Goal: Information Seeking & Learning: Learn about a topic

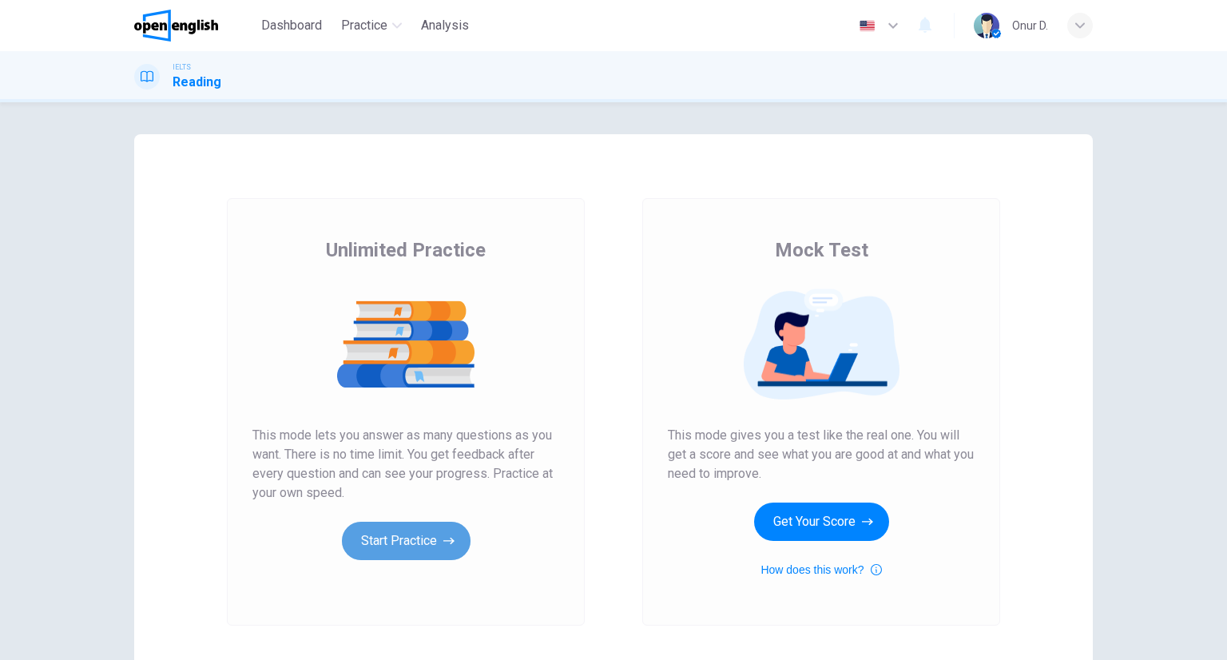
click at [427, 533] on button "Start Practice" at bounding box center [406, 541] width 129 height 38
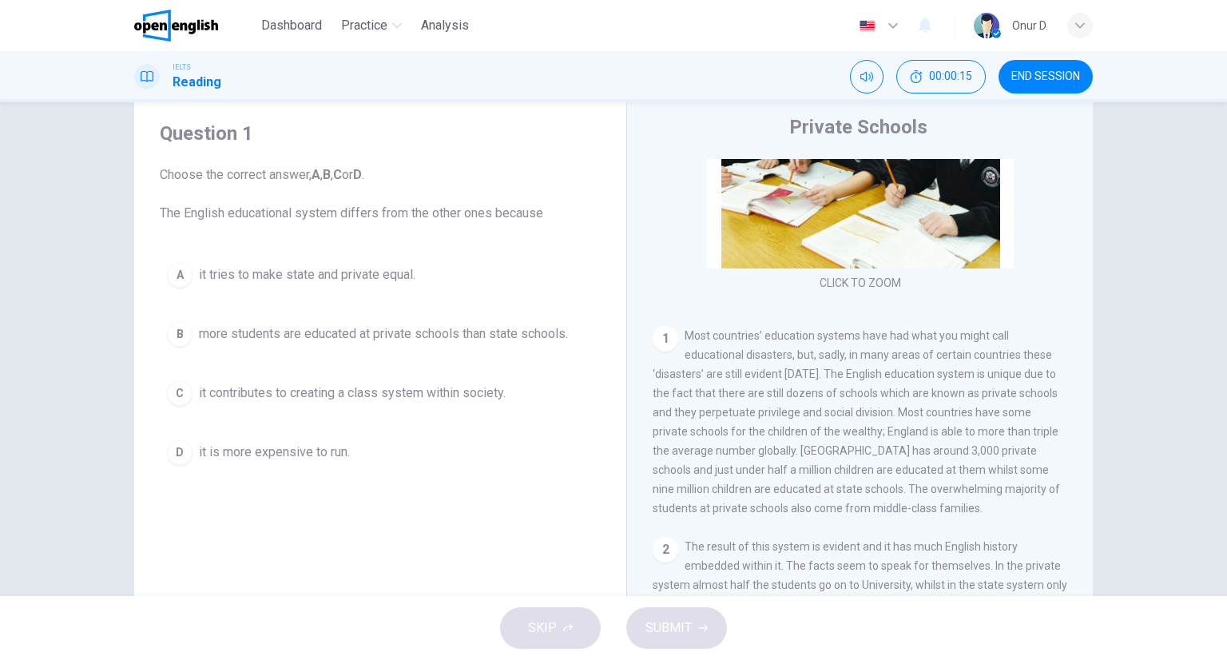
scroll to position [240, 0]
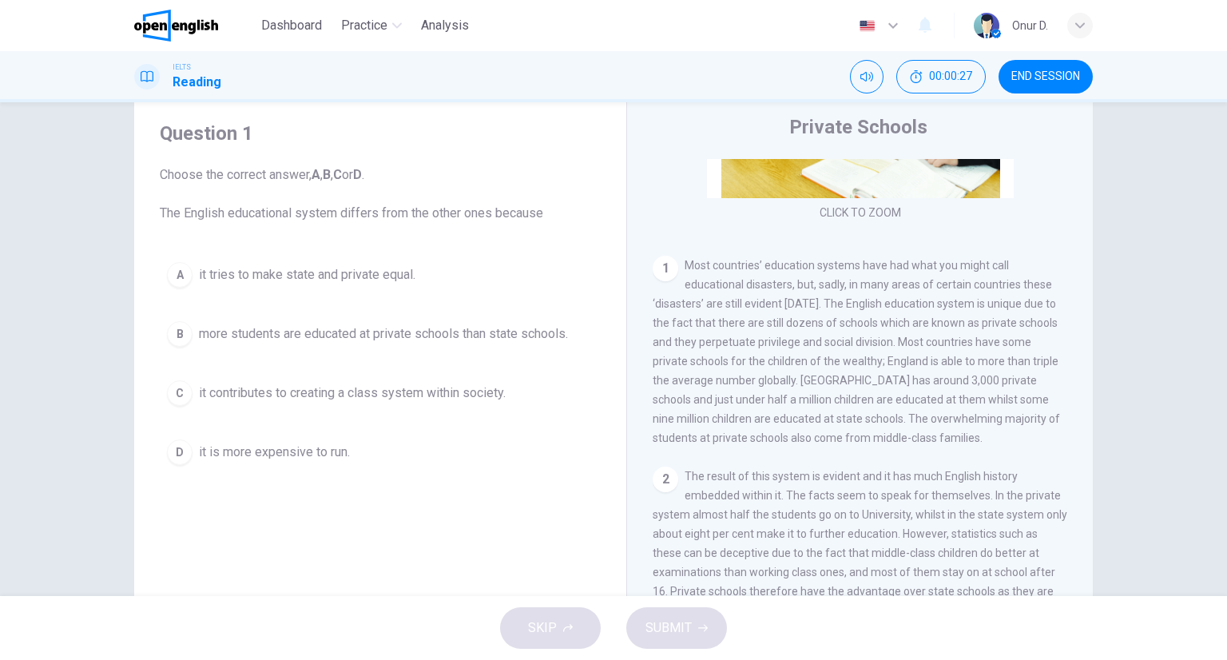
click at [711, 346] on span "Most countries’ education systems have had what you might call educational disa…" at bounding box center [857, 351] width 408 height 185
drag, startPoint x: 716, startPoint y: 343, endPoint x: 749, endPoint y: 337, distance: 33.2
click at [749, 337] on span "Most countries’ education systems have had what you might call educational disa…" at bounding box center [857, 351] width 408 height 185
drag, startPoint x: 712, startPoint y: 349, endPoint x: 749, endPoint y: 346, distance: 36.9
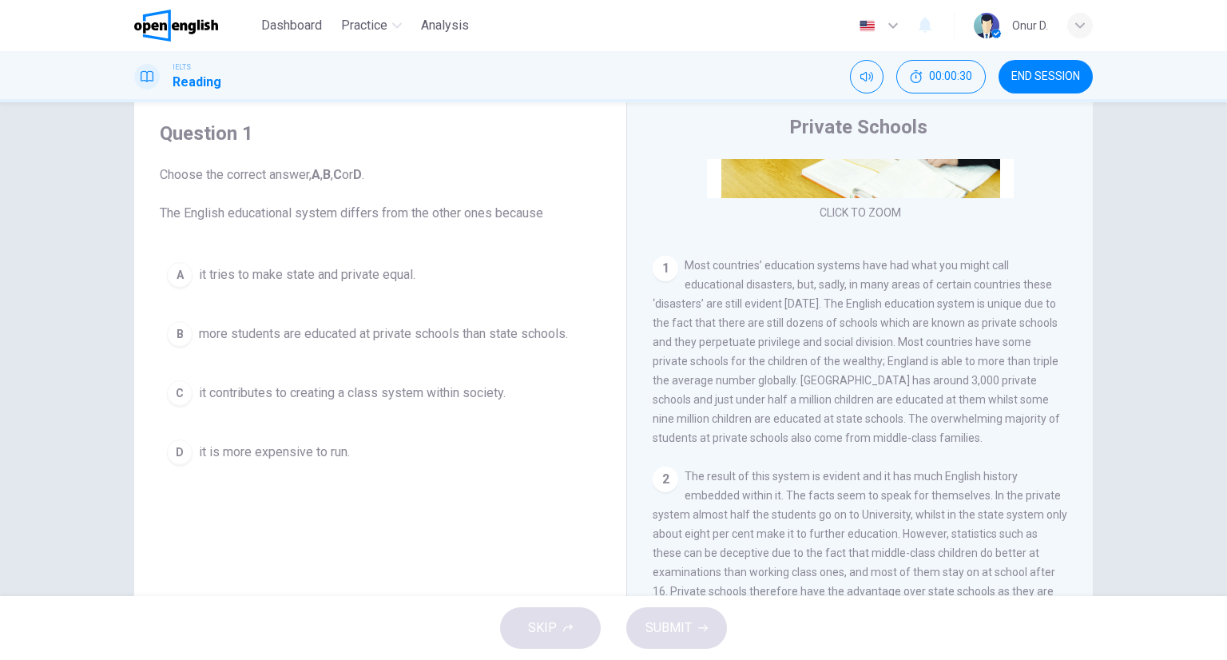
click at [749, 346] on span "Most countries’ education systems have had what you might call educational disa…" at bounding box center [857, 351] width 408 height 185
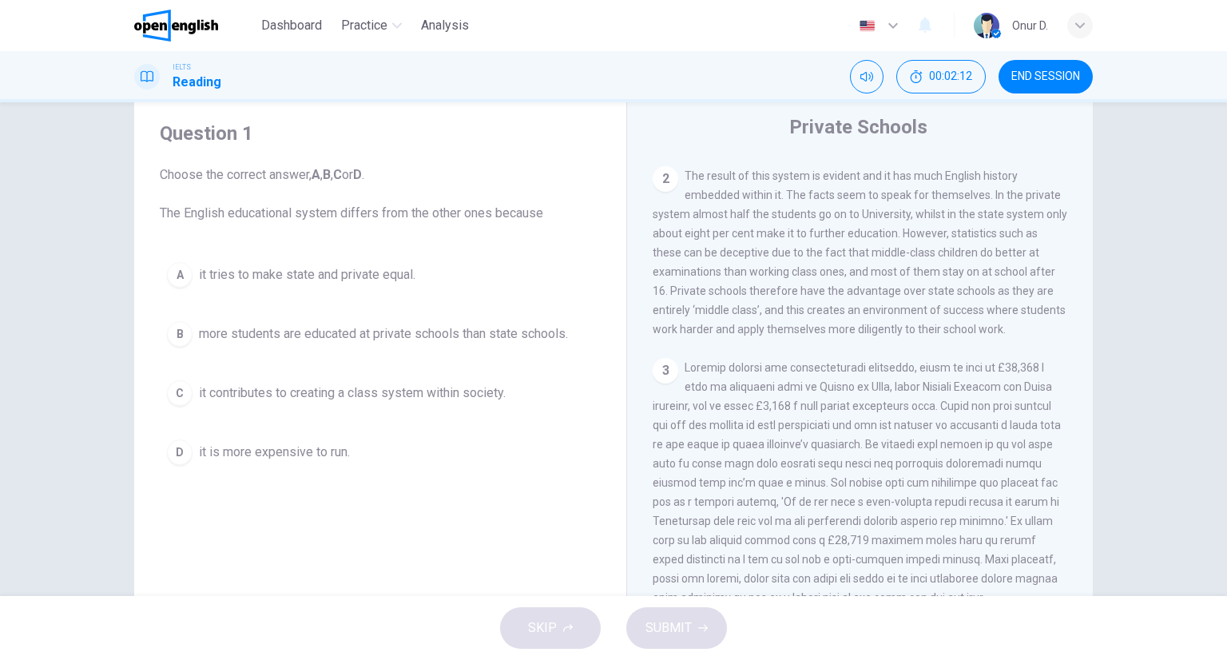
scroll to position [559, 0]
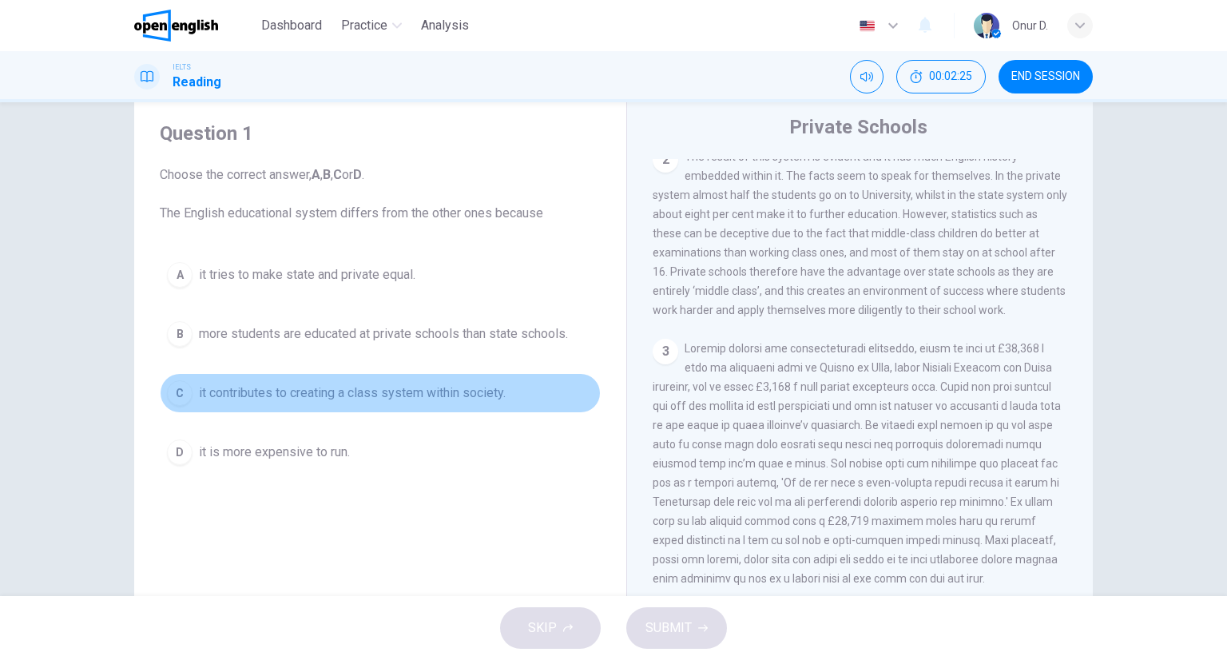
click at [173, 394] on div "C" at bounding box center [180, 393] width 26 height 26
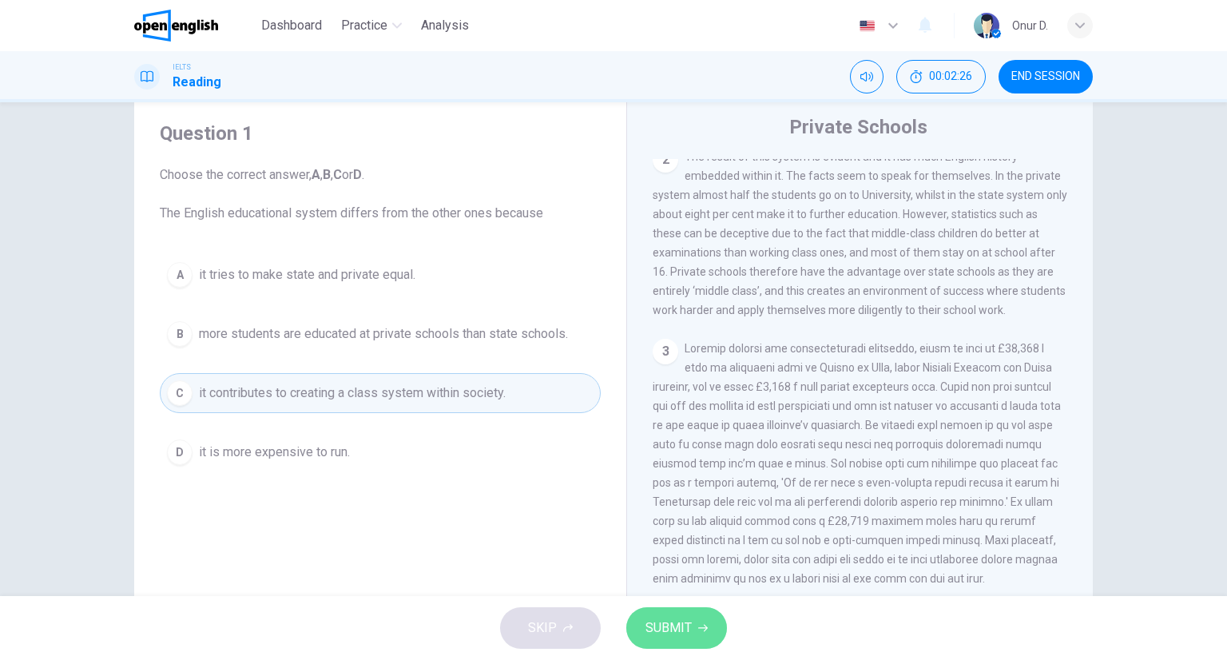
click at [660, 630] on span "SUBMIT" at bounding box center [669, 628] width 46 height 22
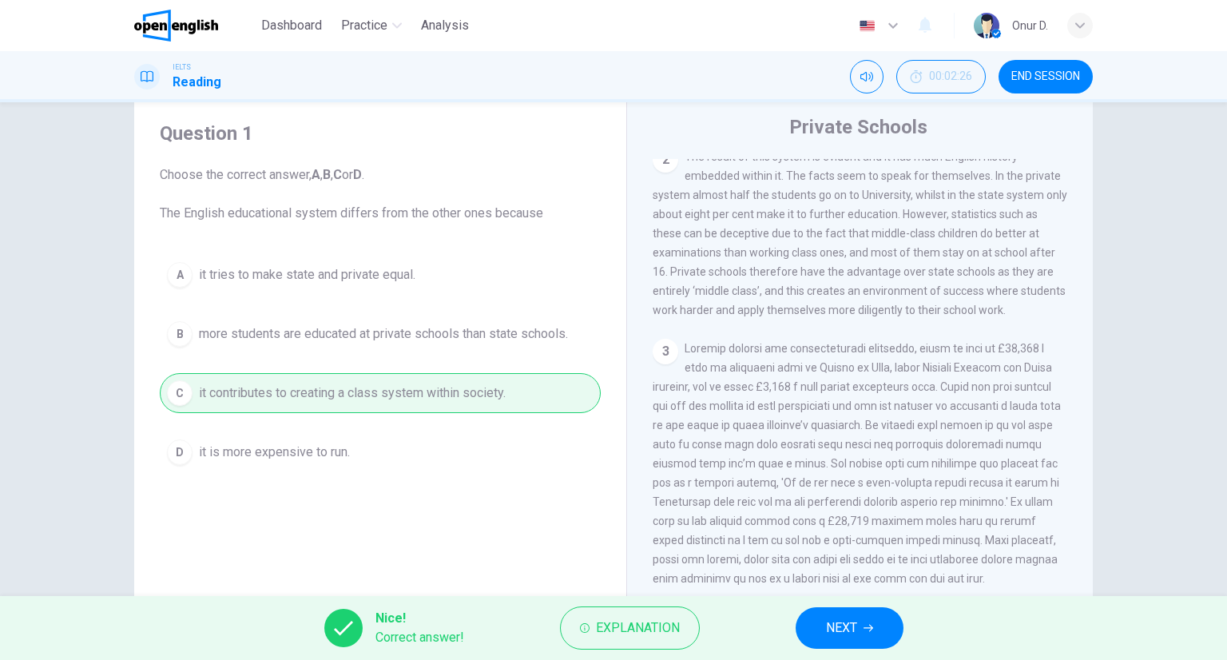
click at [853, 625] on span "NEXT" at bounding box center [841, 628] width 31 height 22
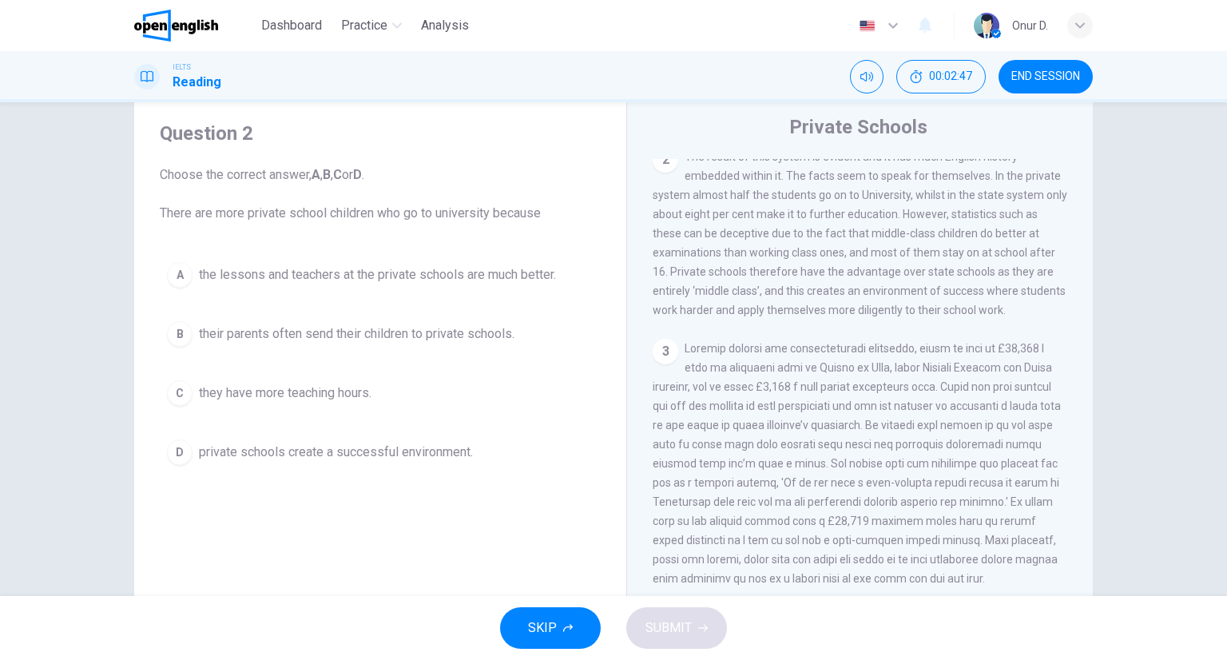
click at [184, 455] on div "D" at bounding box center [180, 453] width 26 height 26
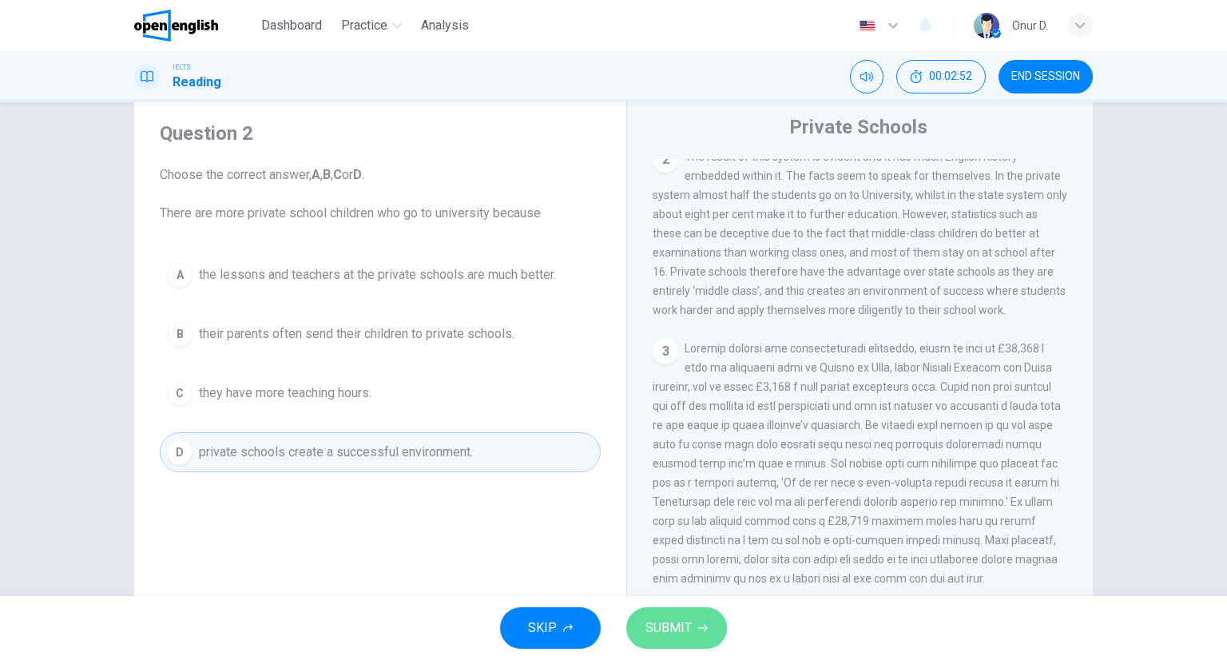
click at [719, 619] on button "SUBMIT" at bounding box center [677, 628] width 101 height 42
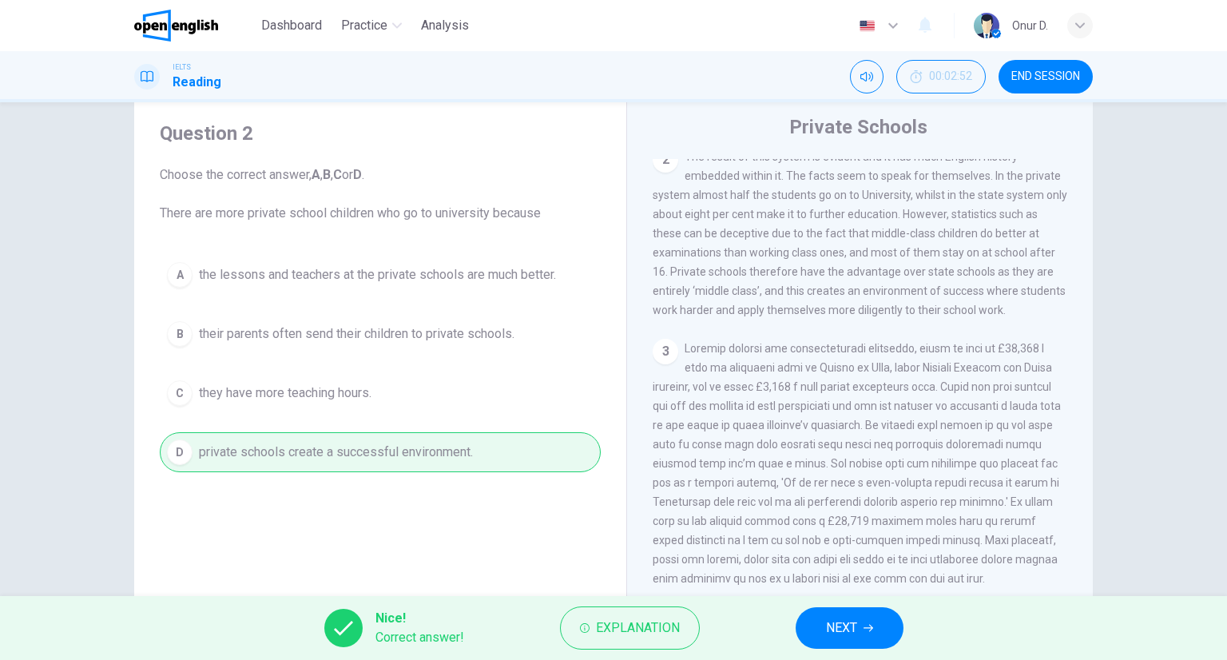
click at [878, 630] on button "NEXT" at bounding box center [850, 628] width 108 height 42
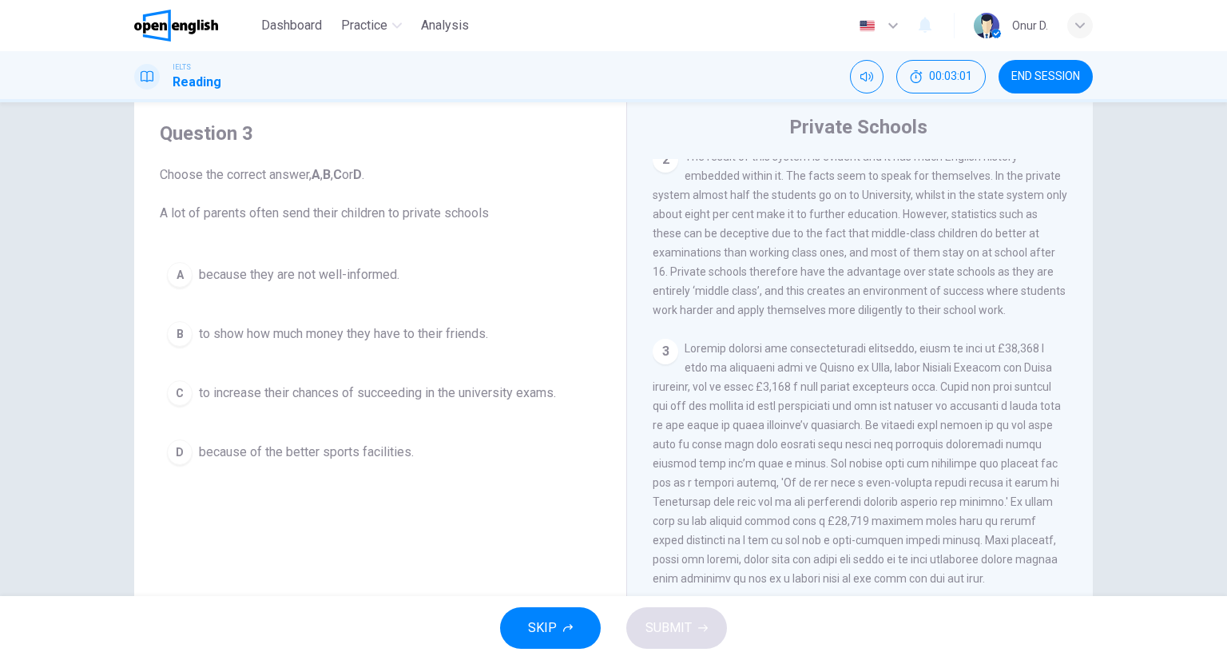
click at [531, 395] on span "to increase their chances of succeeding in the university exams." at bounding box center [377, 393] width 357 height 19
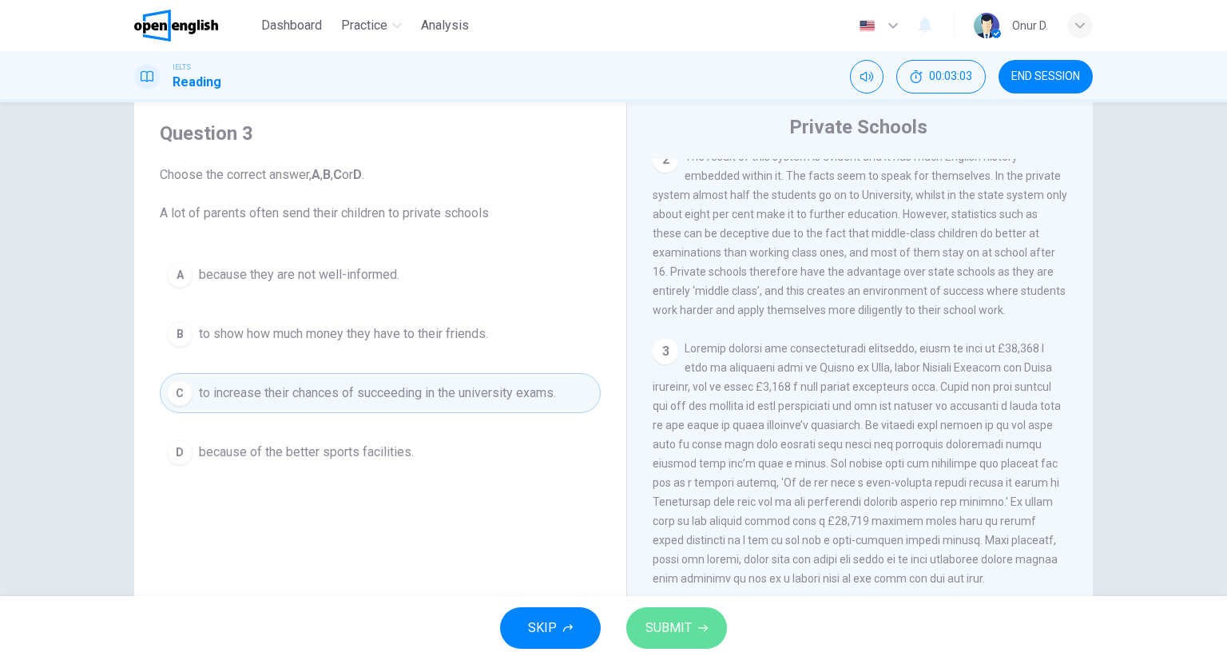
click at [681, 634] on span "SUBMIT" at bounding box center [669, 628] width 46 height 22
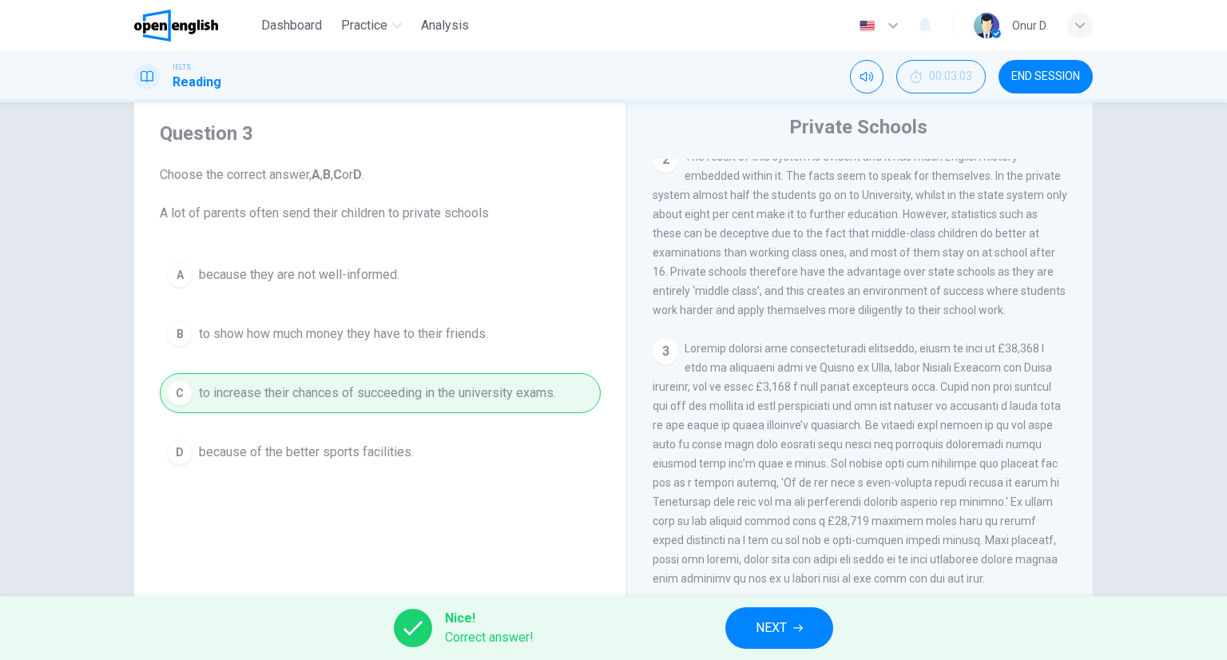
click at [791, 621] on button "NEXT" at bounding box center [780, 628] width 108 height 42
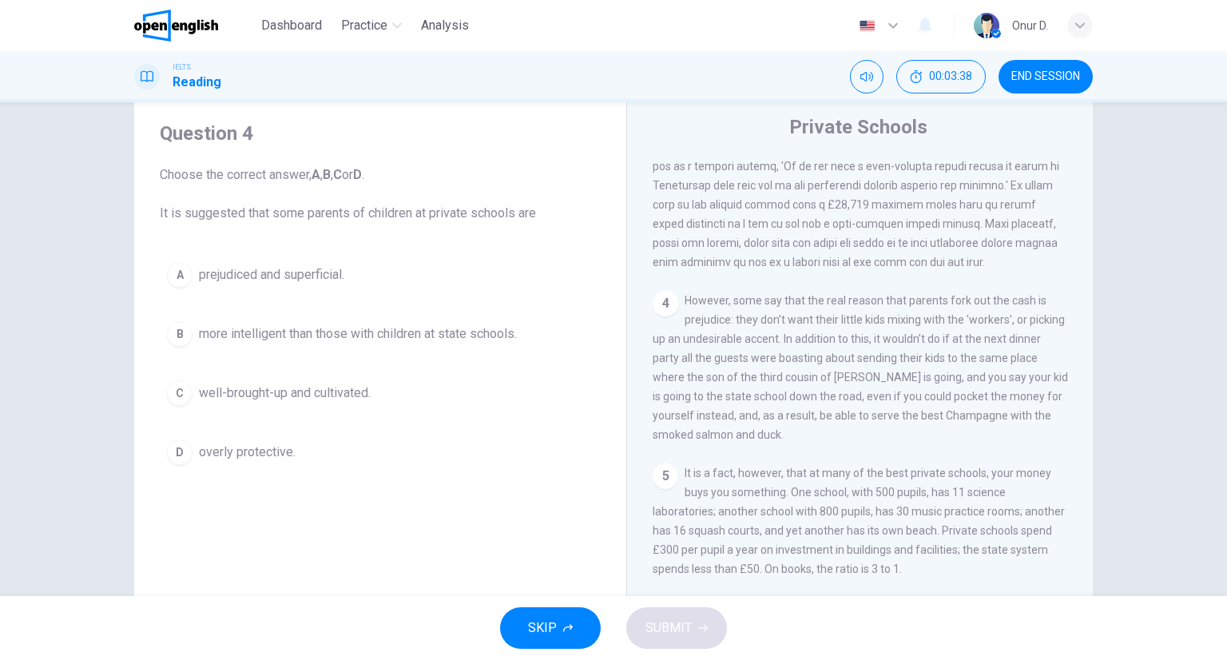
scroll to position [959, 0]
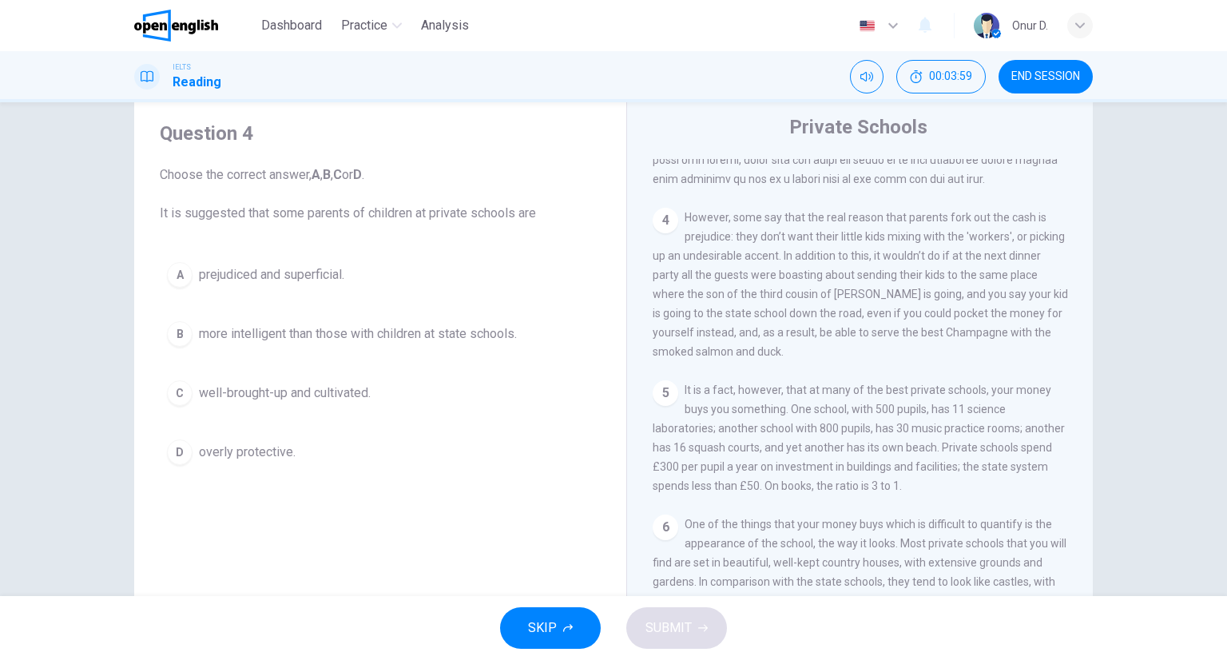
click at [365, 394] on span "well-brought-up and cultivated." at bounding box center [285, 393] width 172 height 19
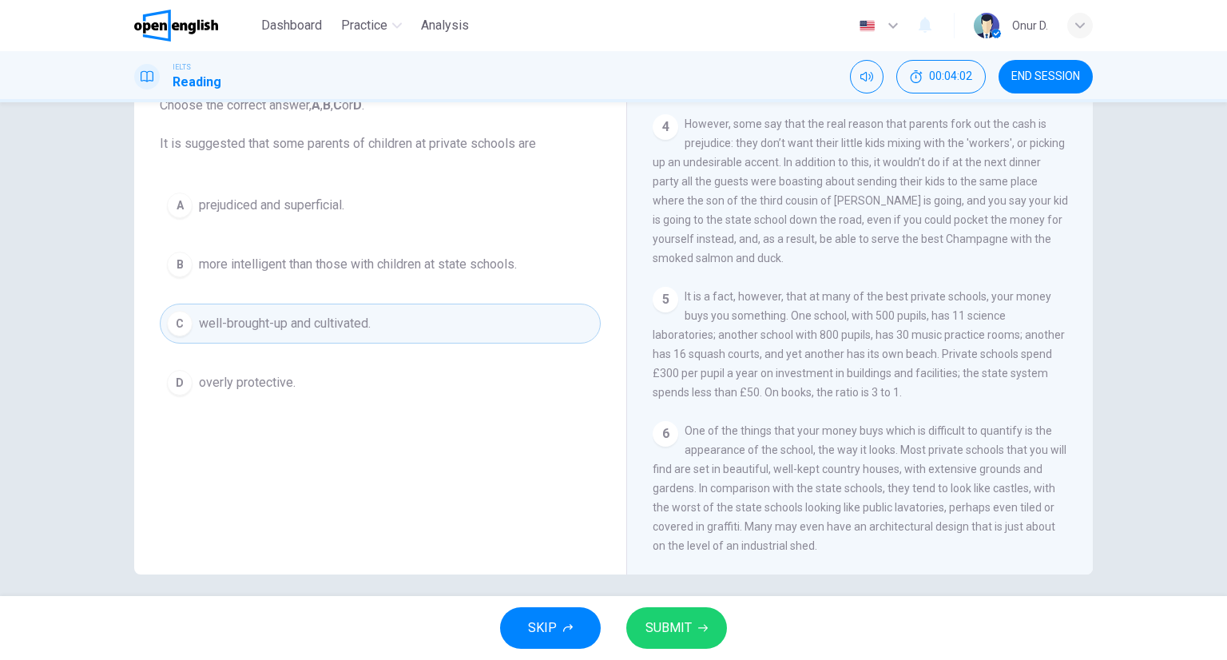
scroll to position [125, 0]
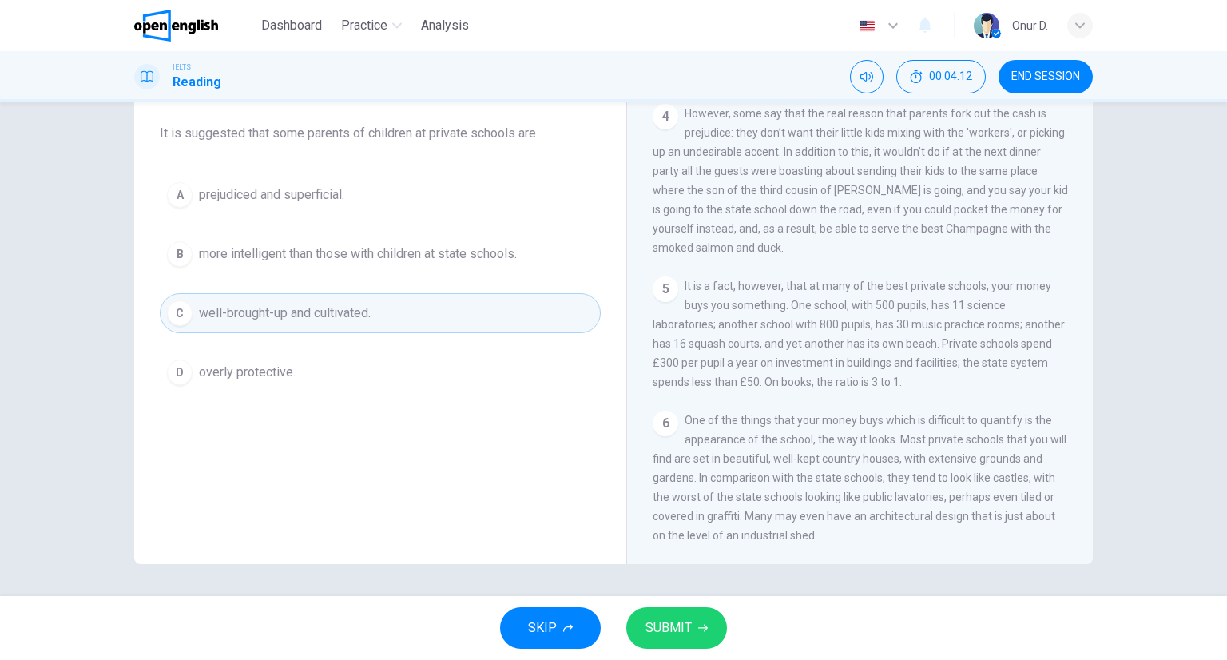
click at [670, 642] on button "SUBMIT" at bounding box center [677, 628] width 101 height 42
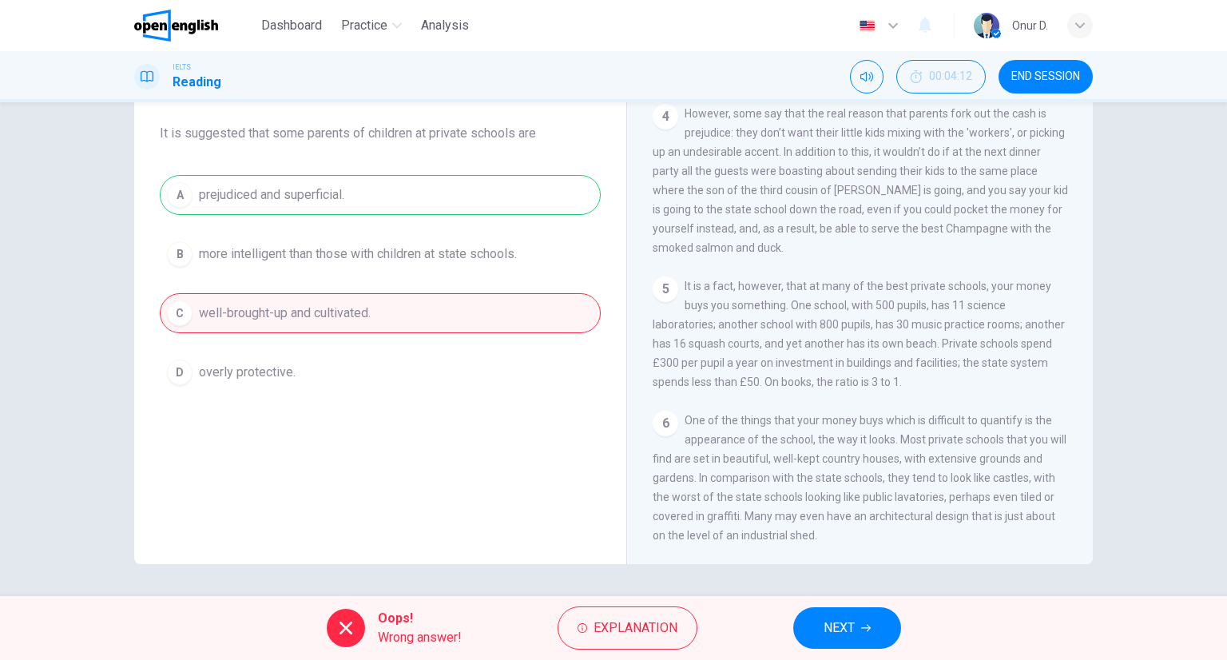
click at [220, 191] on div "A prejudiced and superficial. B more intelligent than those with children at st…" at bounding box center [380, 283] width 441 height 217
click at [848, 627] on span "NEXT" at bounding box center [839, 628] width 31 height 22
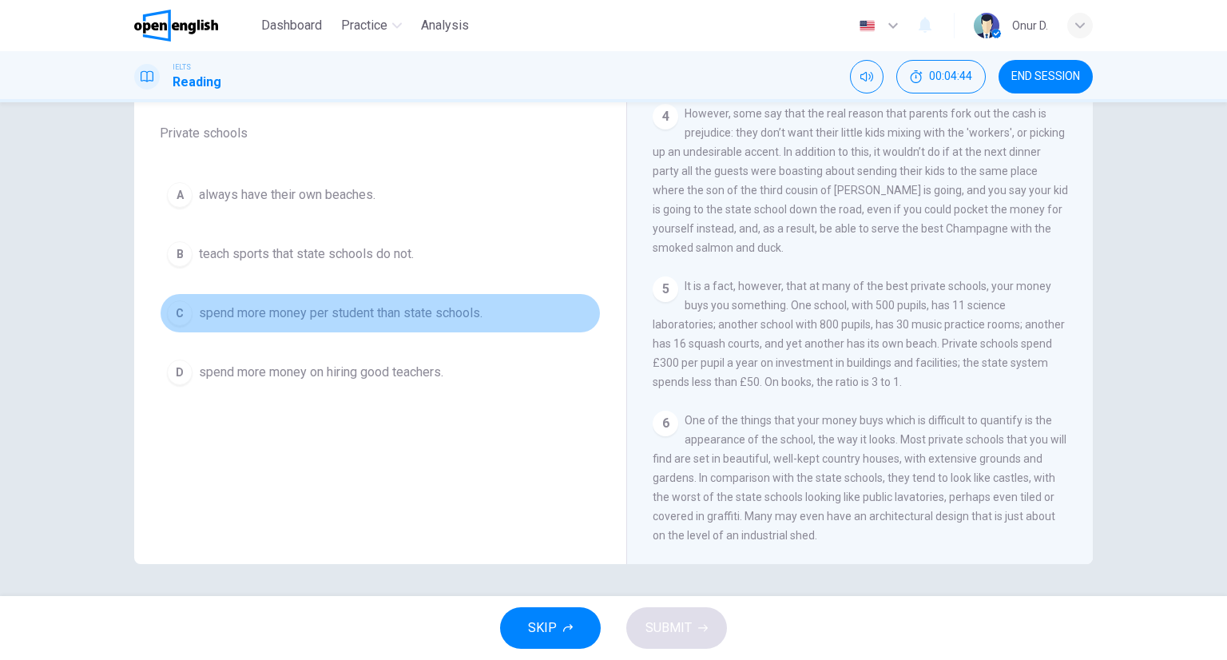
click at [416, 317] on span "spend more money per student than state schools." at bounding box center [341, 313] width 284 height 19
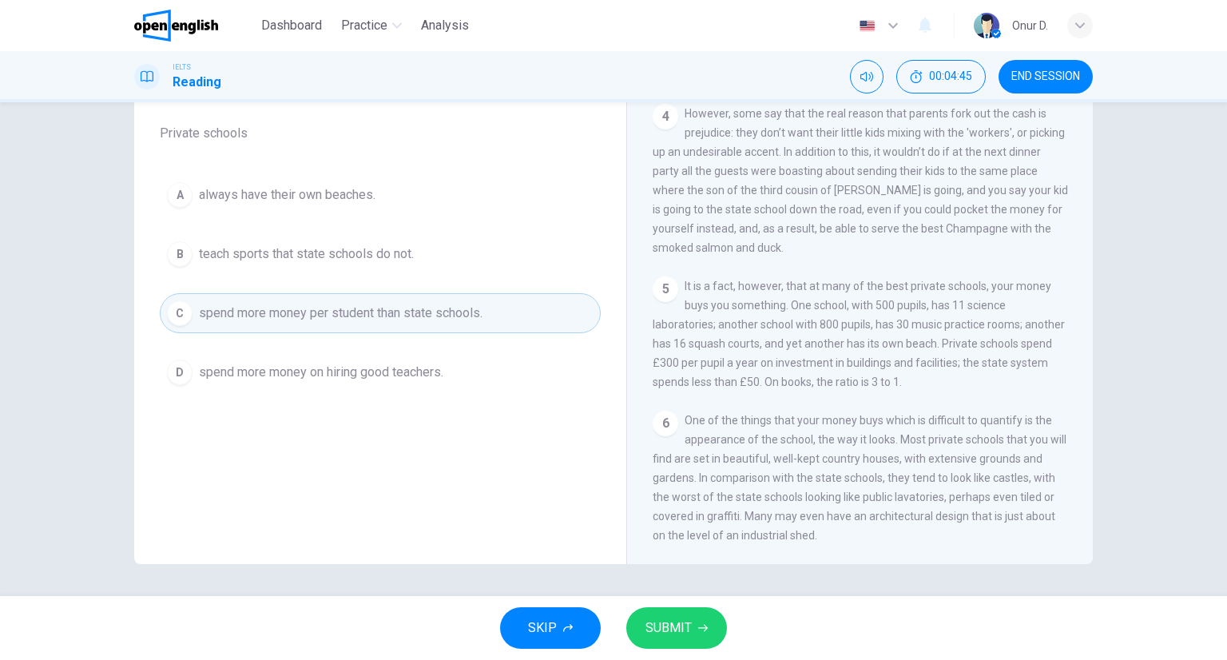
click at [684, 643] on button "SUBMIT" at bounding box center [677, 628] width 101 height 42
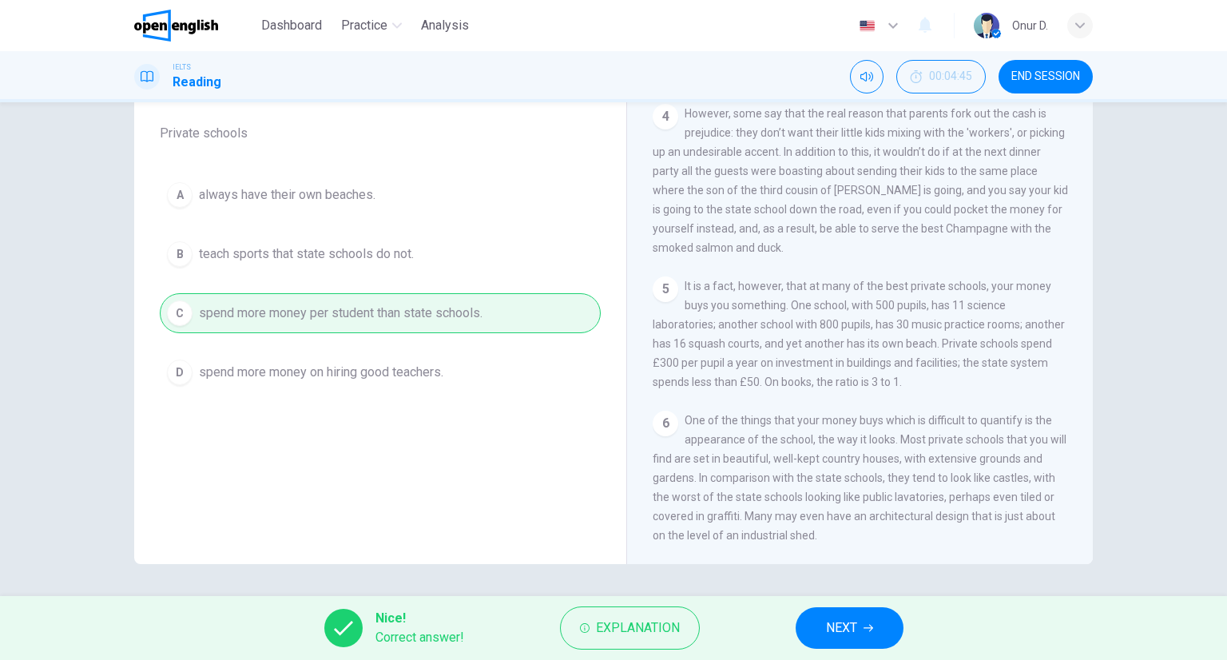
click at [856, 630] on span "NEXT" at bounding box center [841, 628] width 31 height 22
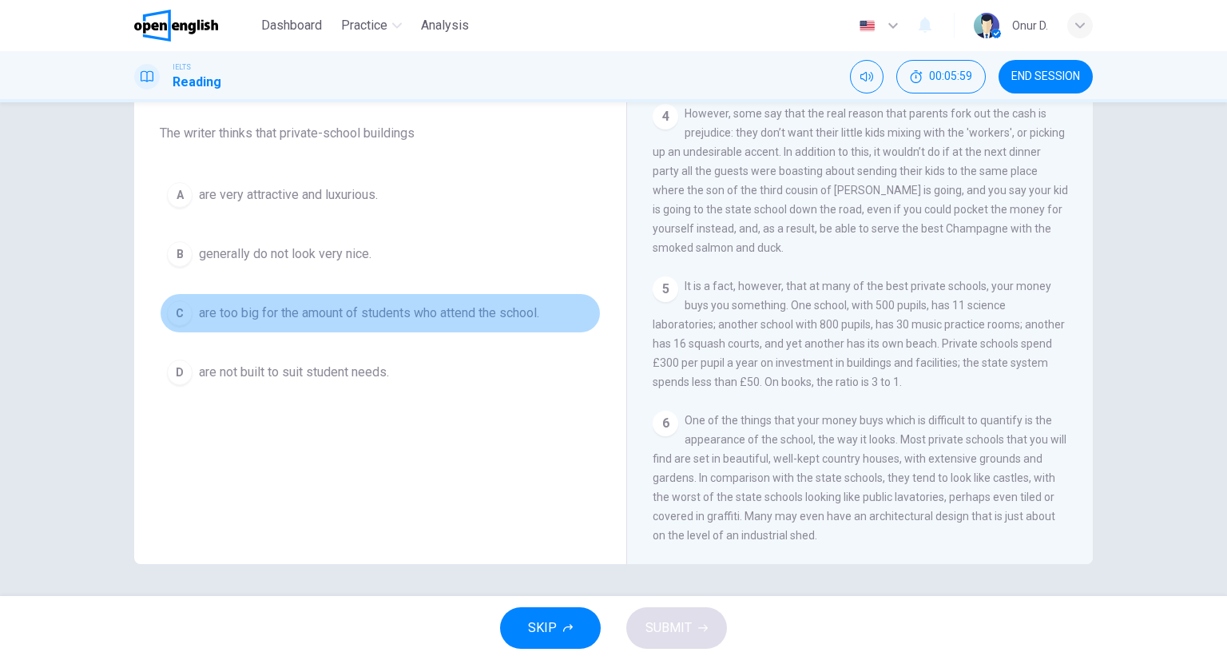
drag, startPoint x: 239, startPoint y: 308, endPoint x: 258, endPoint y: 344, distance: 41.5
click at [241, 320] on span "are too big for the amount of students who attend the school." at bounding box center [369, 313] width 340 height 19
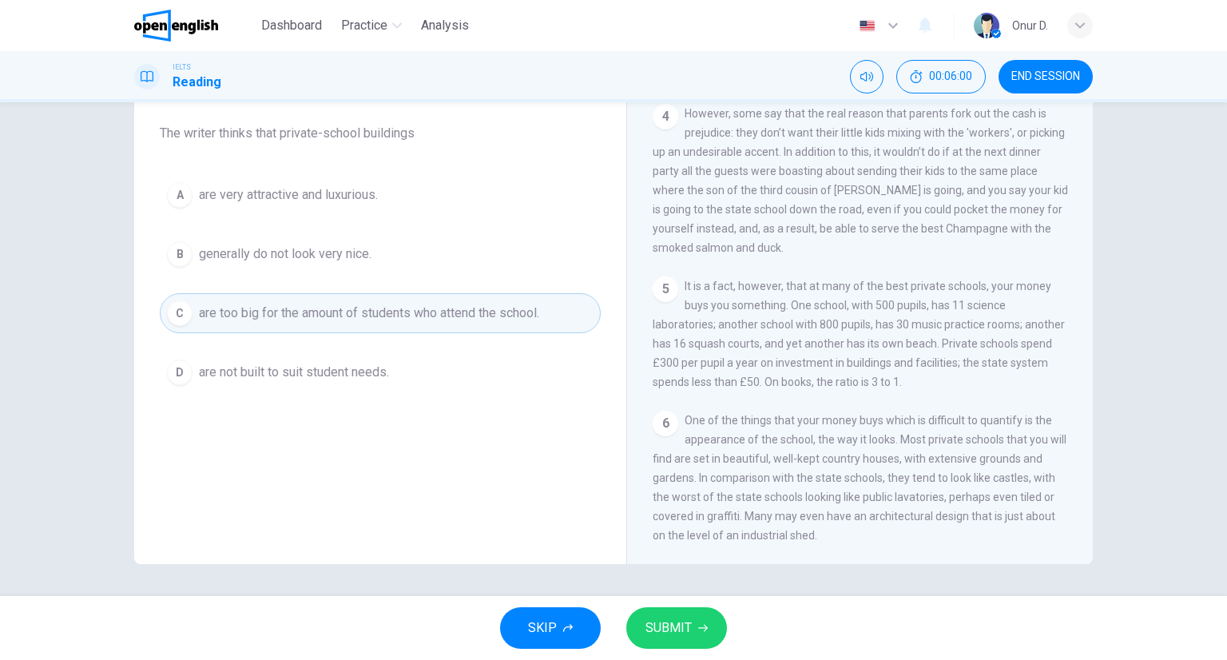
click at [710, 650] on div "SKIP SUBMIT" at bounding box center [613, 628] width 1227 height 64
click at [704, 635] on button "SUBMIT" at bounding box center [677, 628] width 101 height 42
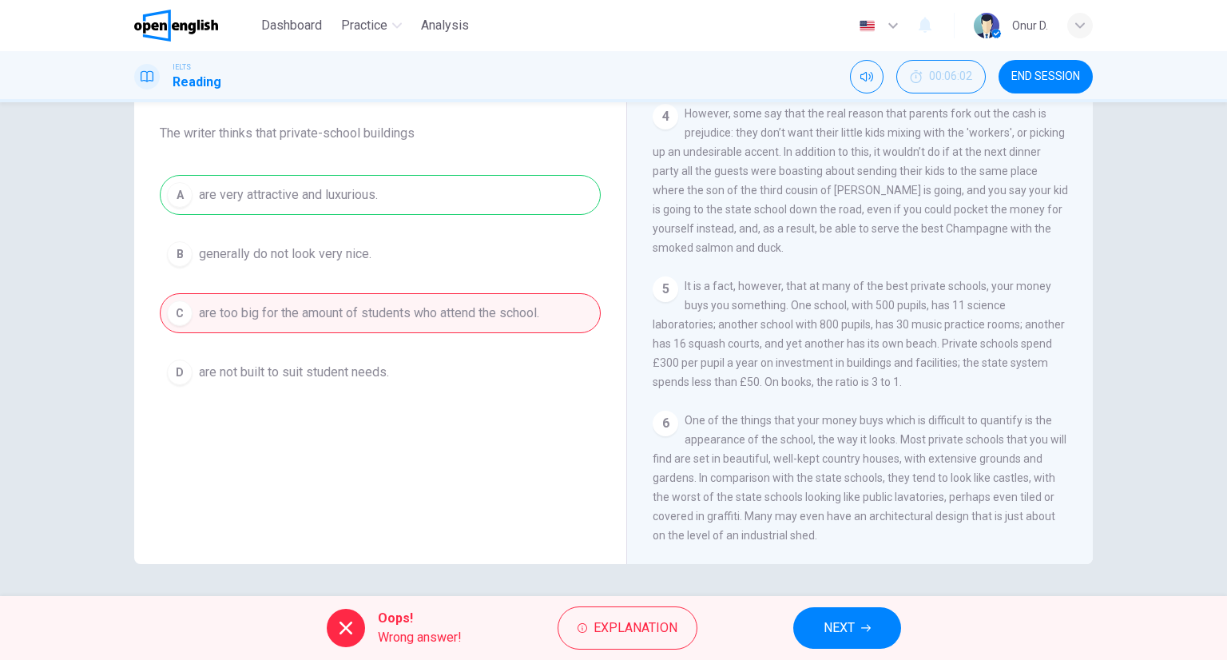
click at [840, 617] on span "NEXT" at bounding box center [839, 628] width 31 height 22
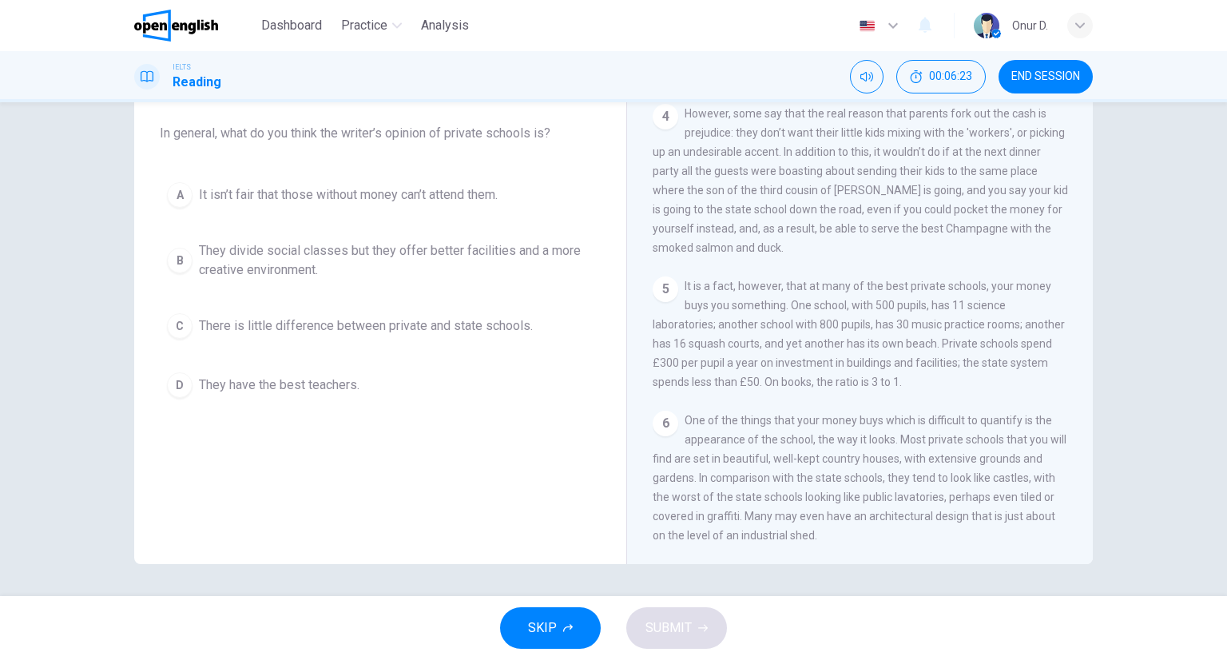
click at [475, 247] on span "They divide social classes but they offer better facilities and a more creative…" at bounding box center [396, 260] width 395 height 38
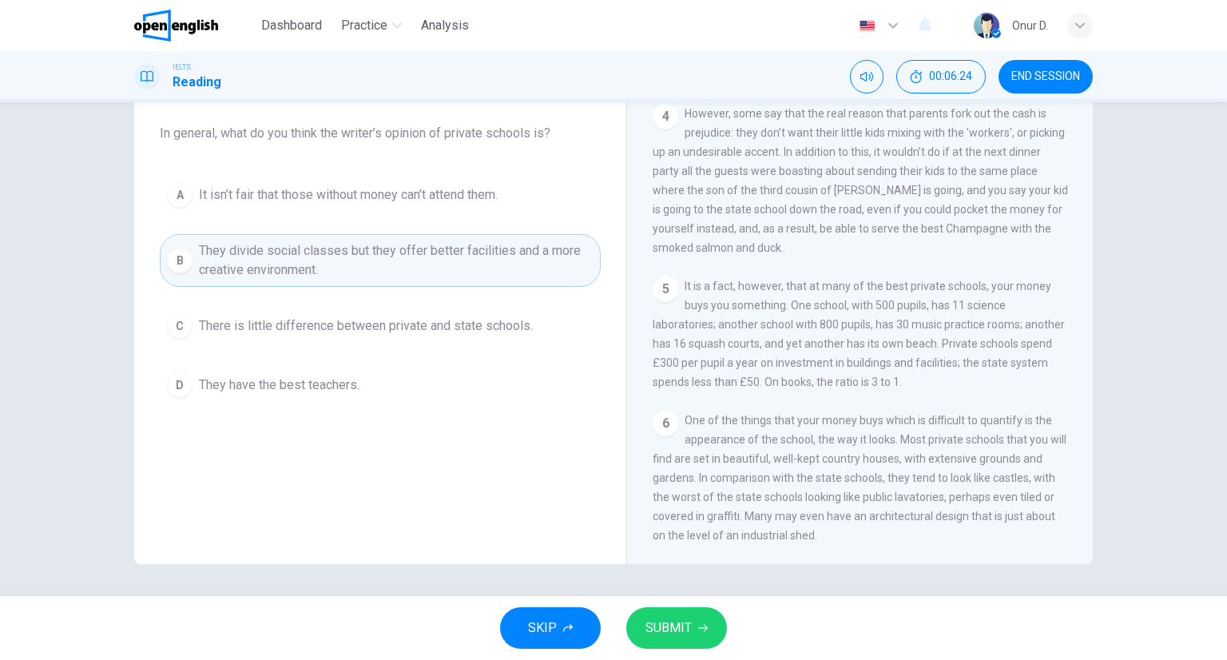
click at [684, 631] on span "SUBMIT" at bounding box center [669, 628] width 46 height 22
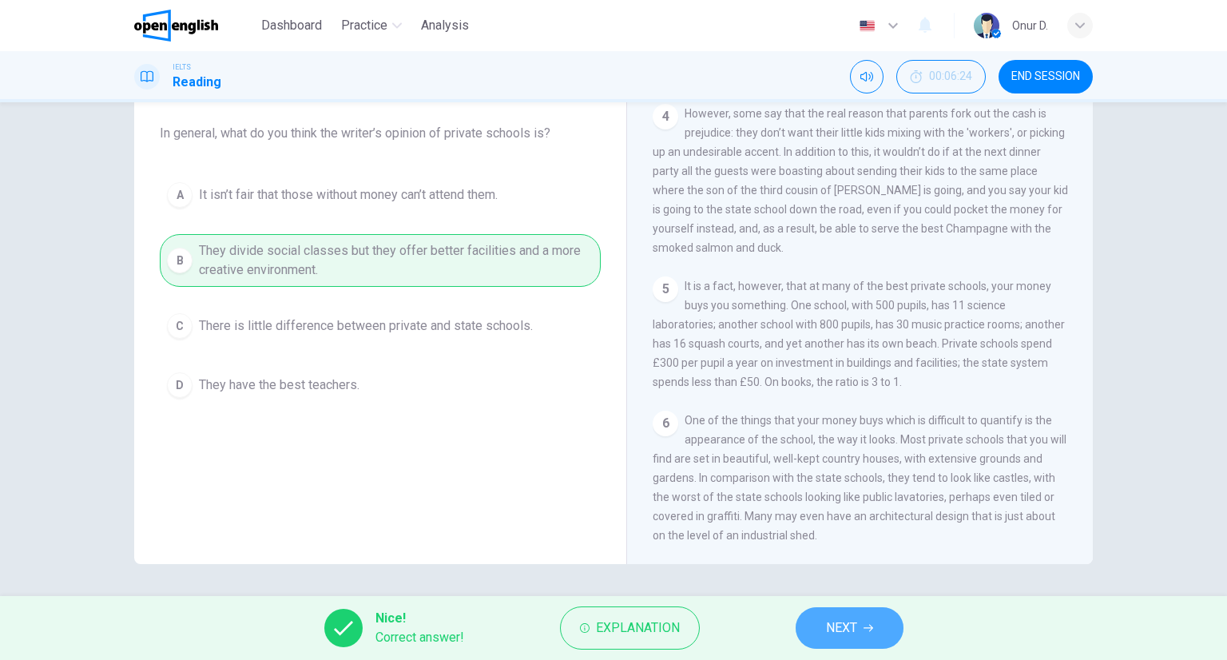
click at [869, 624] on icon "button" at bounding box center [869, 628] width 10 height 10
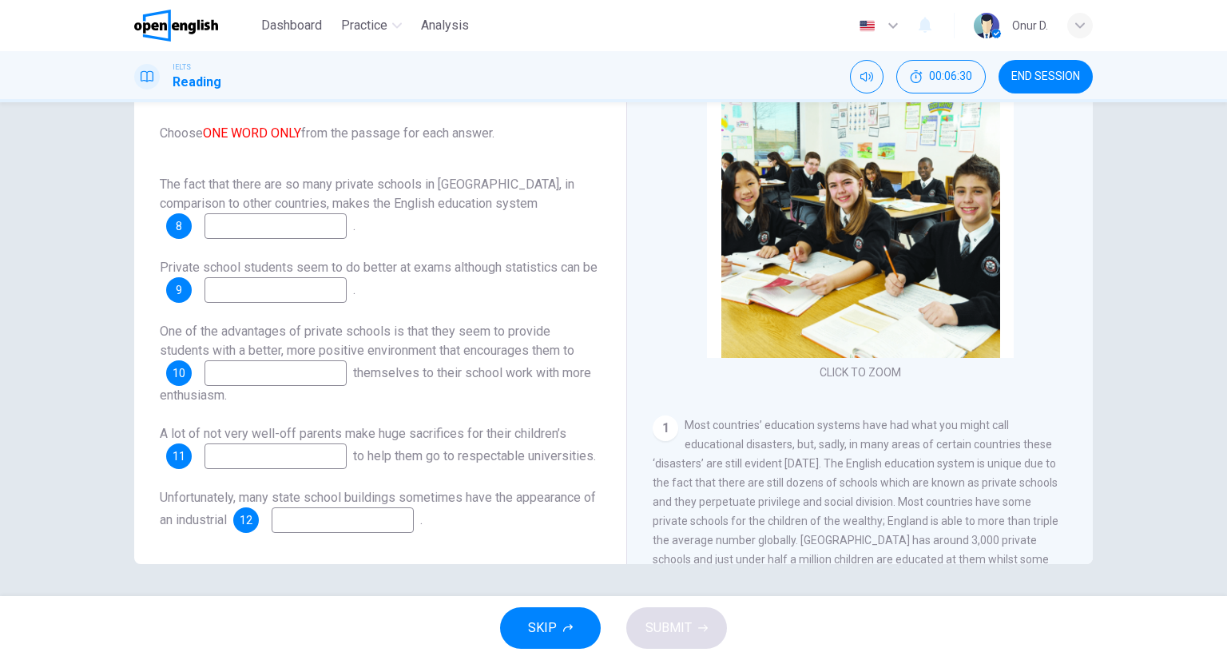
click at [292, 180] on span "The fact that there are so many private schools in [GEOGRAPHIC_DATA], in compar…" at bounding box center [367, 194] width 415 height 34
click at [233, 231] on input at bounding box center [276, 226] width 142 height 26
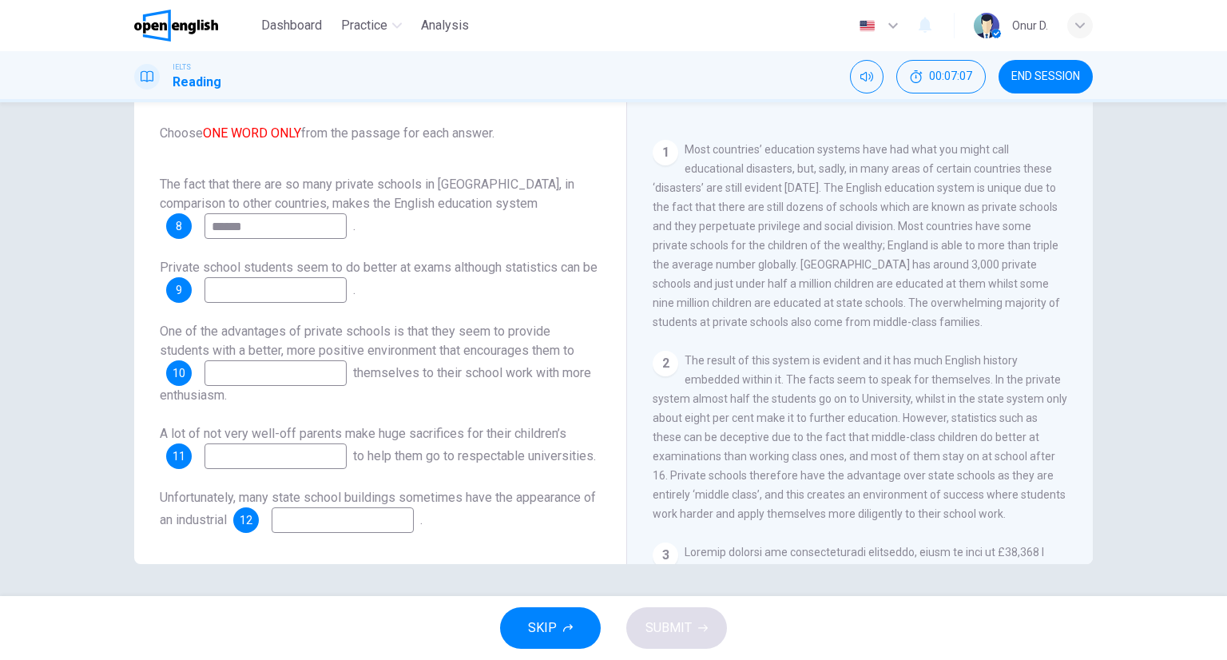
scroll to position [320, 0]
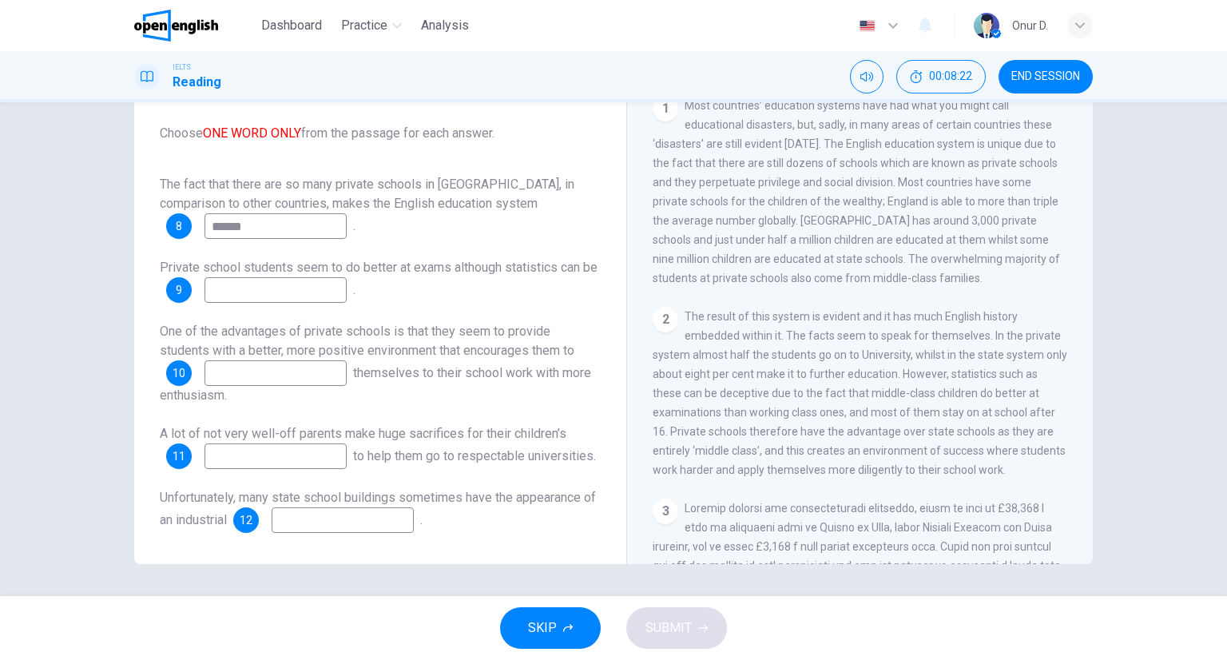
type input "******"
click at [276, 279] on input at bounding box center [276, 290] width 142 height 26
type input "*********"
click at [339, 368] on input at bounding box center [276, 373] width 142 height 26
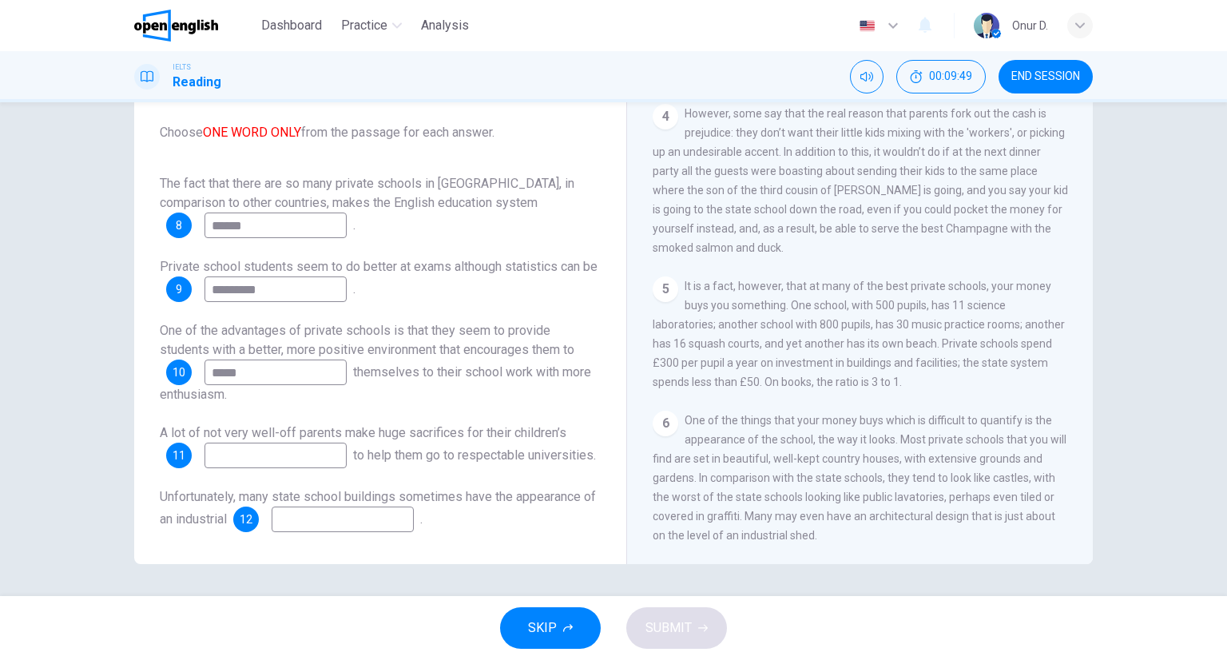
scroll to position [1016, 0]
type input "*****"
click at [351, 519] on input at bounding box center [343, 520] width 142 height 26
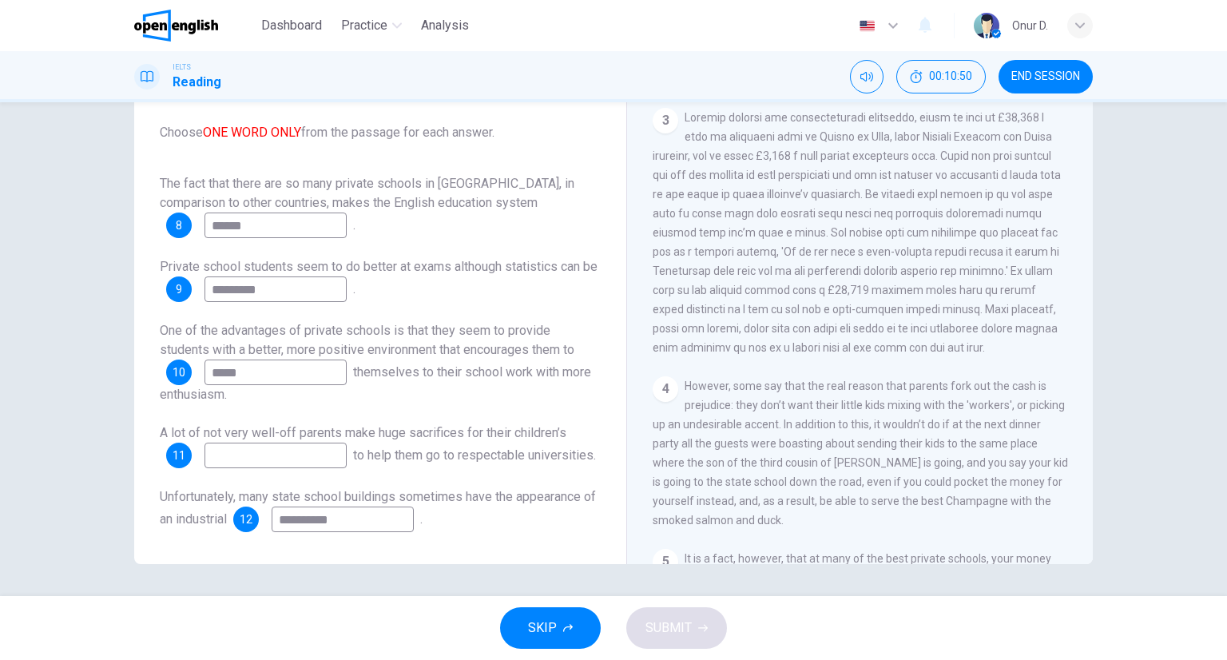
scroll to position [697, 0]
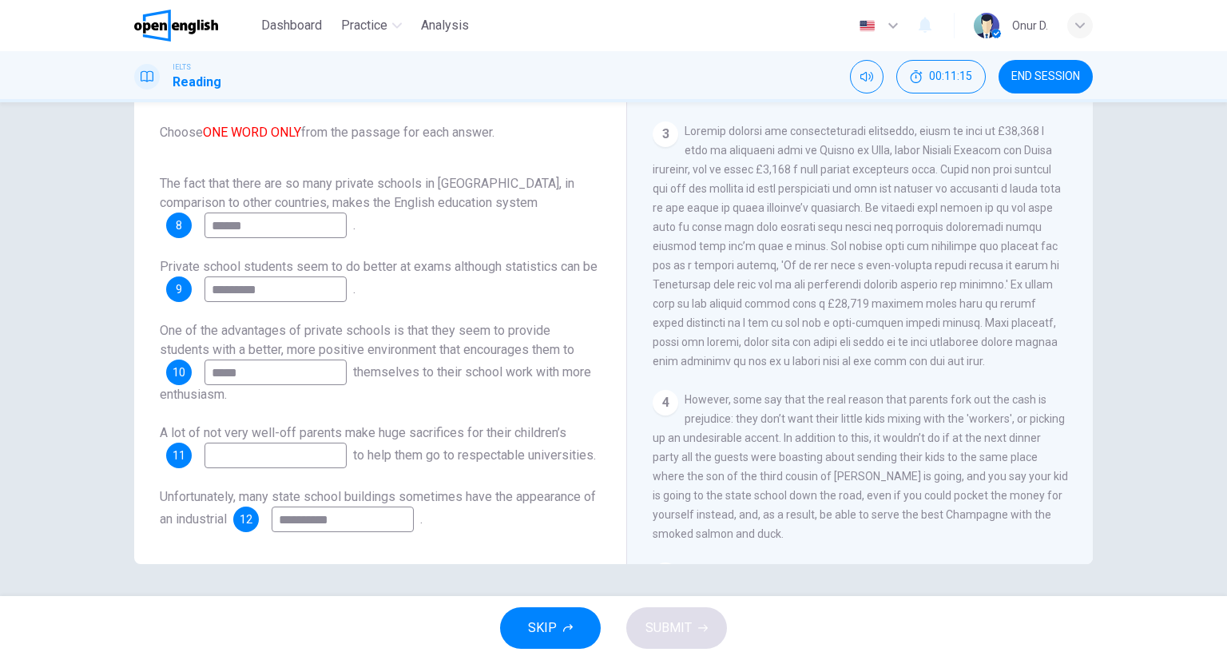
type input "**********"
drag, startPoint x: 233, startPoint y: 412, endPoint x: 404, endPoint y: 414, distance: 171.0
click at [404, 425] on span "A lot of not very well-off parents make huge sacrifices for their children’s" at bounding box center [363, 432] width 407 height 15
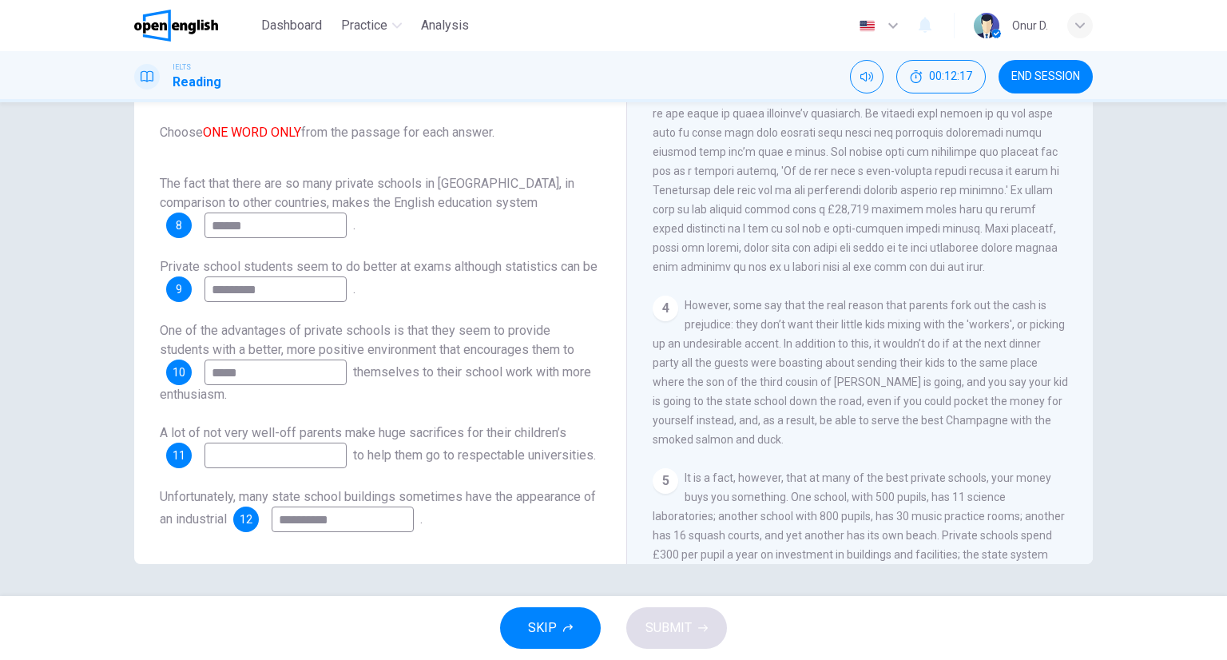
scroll to position [857, 0]
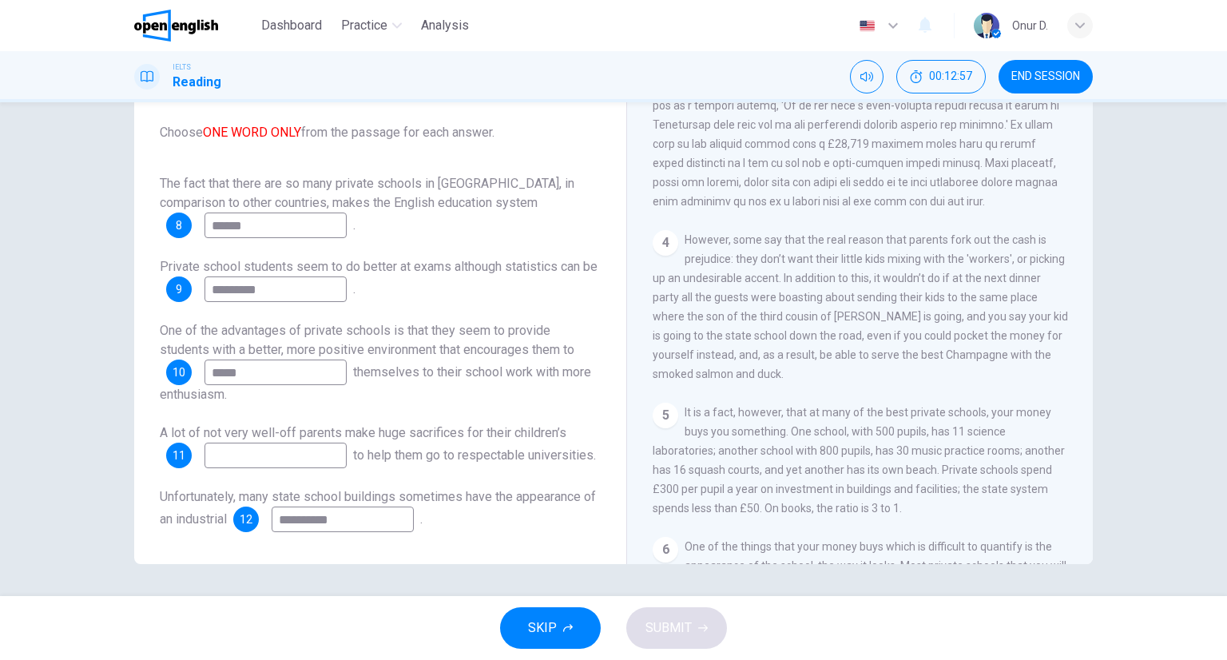
click at [311, 443] on input at bounding box center [276, 456] width 142 height 26
type input "***"
click at [669, 632] on span "SUBMIT" at bounding box center [669, 628] width 46 height 22
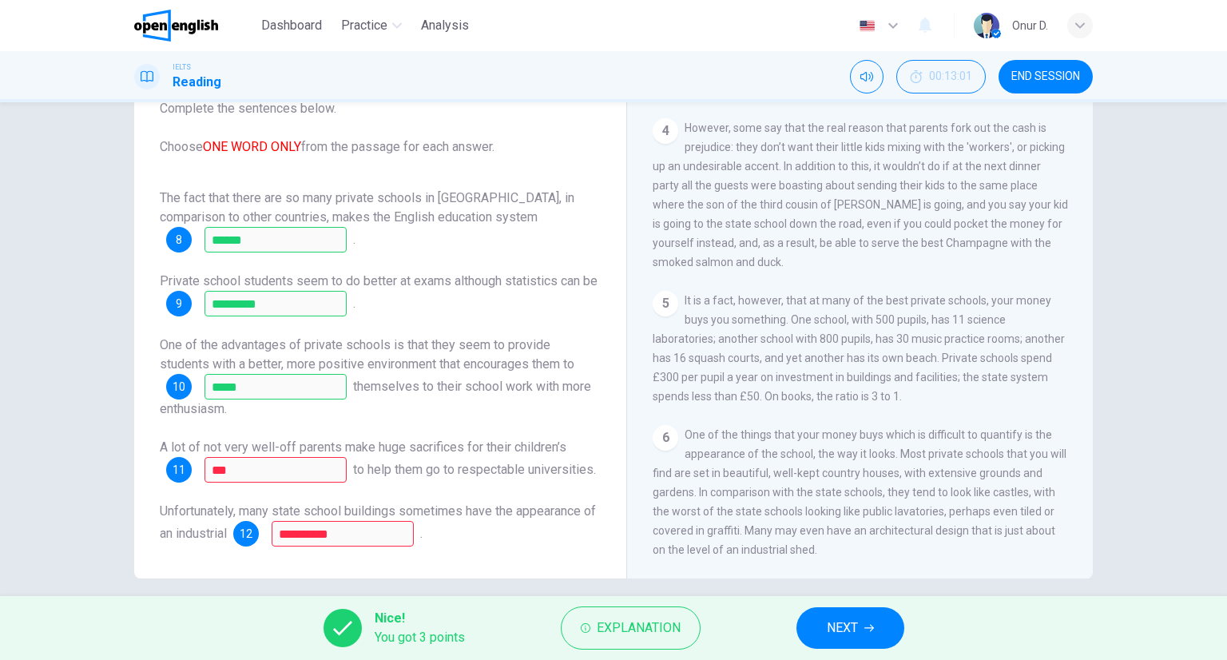
scroll to position [125, 0]
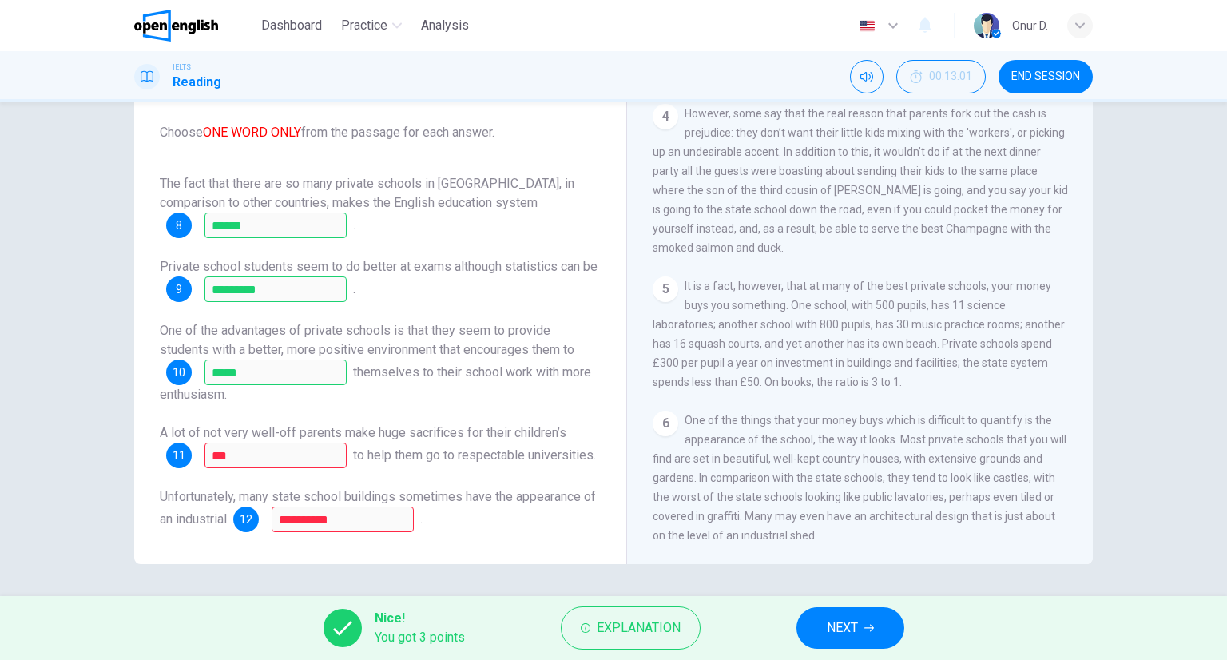
click at [905, 627] on button "NEXT" at bounding box center [851, 628] width 108 height 42
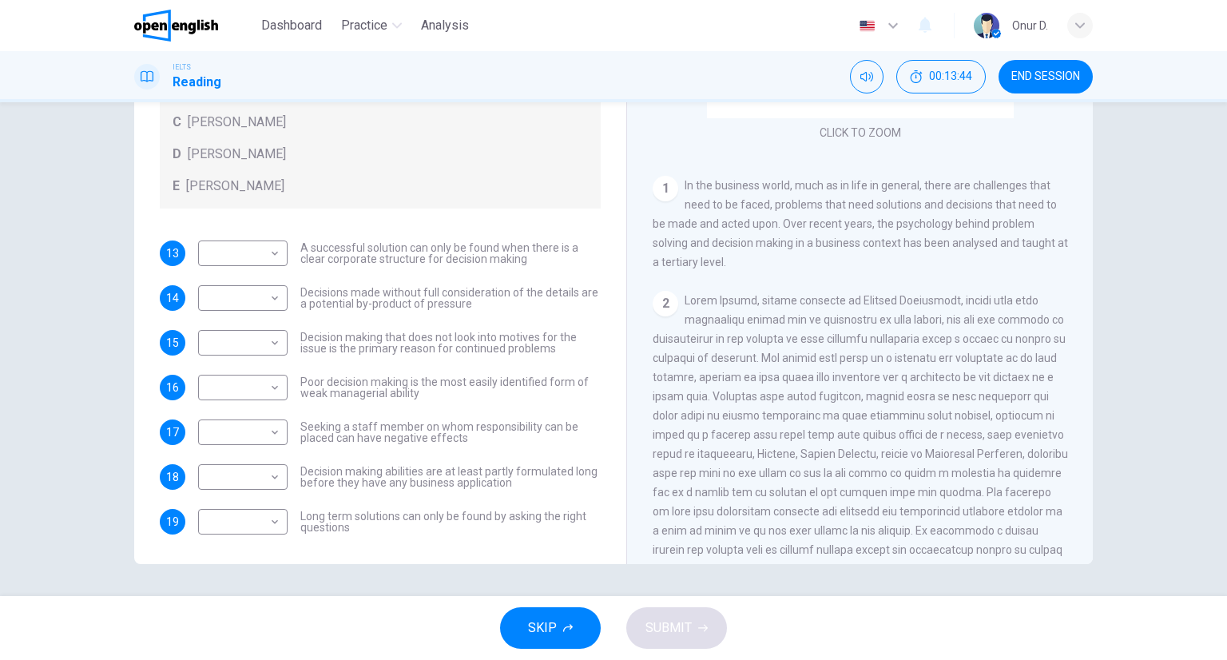
scroll to position [173, 0]
drag, startPoint x: 959, startPoint y: 324, endPoint x: 1028, endPoint y: 325, distance: 68.7
click at [1028, 325] on span at bounding box center [861, 444] width 416 height 300
click at [1016, 77] on span "END SESSION" at bounding box center [1046, 76] width 69 height 13
